Goal: Entertainment & Leisure: Consume media (video, audio)

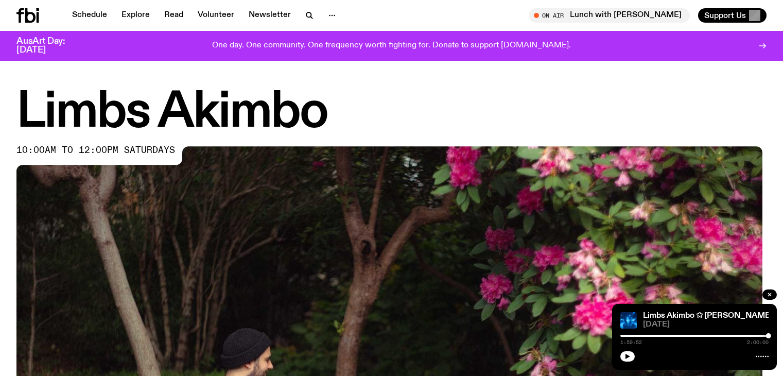
scroll to position [510, 0]
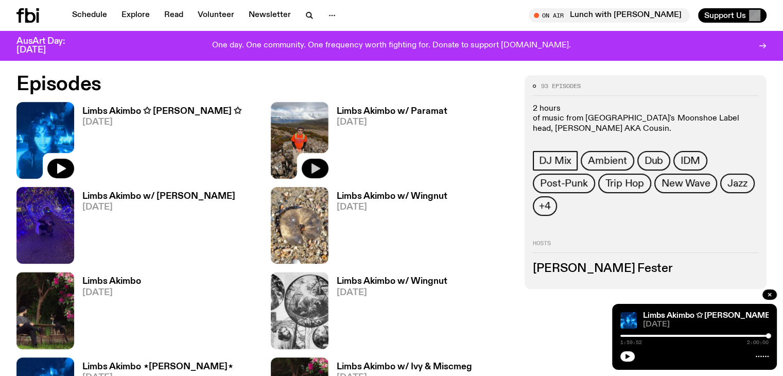
click at [311, 164] on icon "button" at bounding box center [315, 168] width 9 height 10
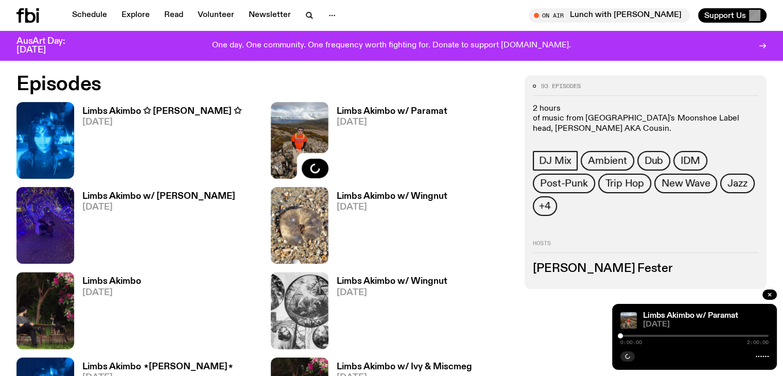
click at [621, 336] on div at bounding box center [620, 335] width 5 height 5
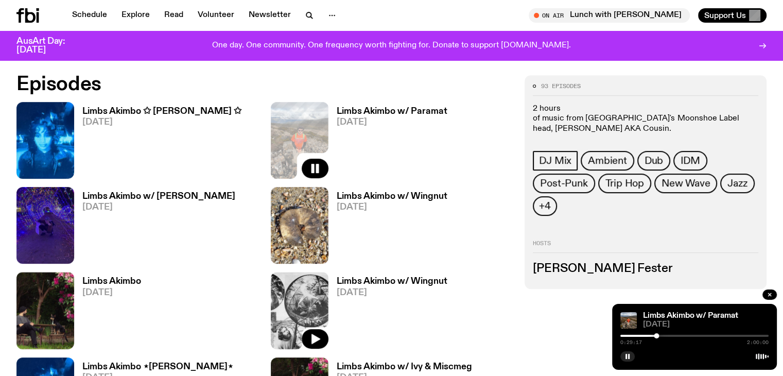
click at [86, 166] on link "Limbs Akimbo ✩ [PERSON_NAME] ✩ [DATE]" at bounding box center [157, 143] width 167 height 72
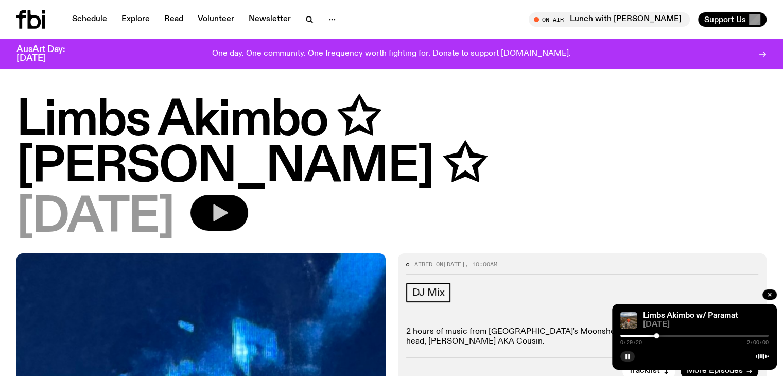
click at [216, 202] on icon "button" at bounding box center [219, 212] width 21 height 21
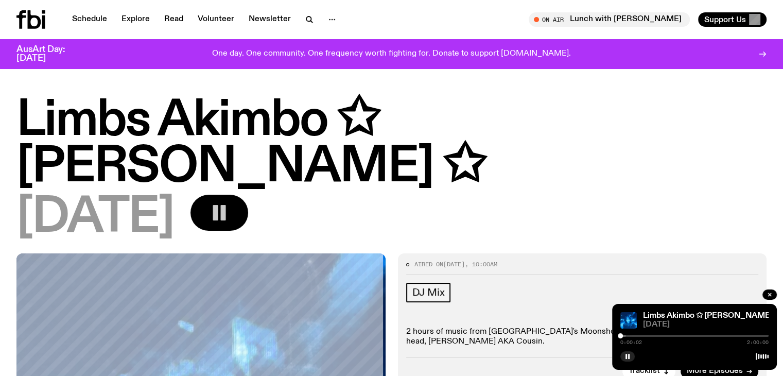
click at [625, 336] on div at bounding box center [552, 336] width 148 height 2
click at [645, 337] on div "0:03:50 2:00:00" at bounding box center [694, 338] width 148 height 12
click at [647, 335] on div at bounding box center [694, 336] width 148 height 2
click at [661, 335] on div at bounding box center [694, 336] width 148 height 2
click at [624, 356] on button "button" at bounding box center [627, 356] width 14 height 10
